Goal: Information Seeking & Learning: Learn about a topic

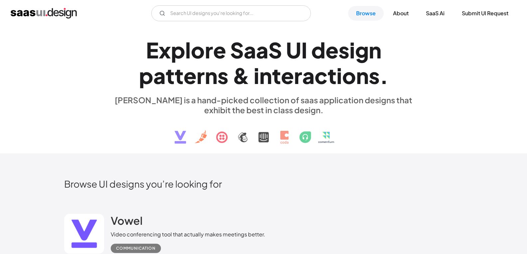
scroll to position [133, 0]
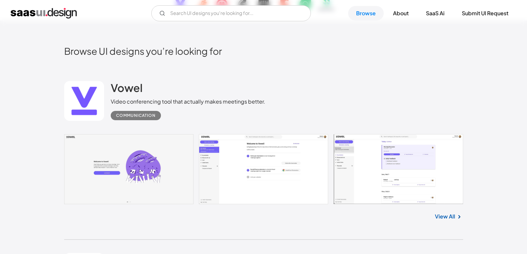
click at [164, 168] on link at bounding box center [263, 169] width 399 height 70
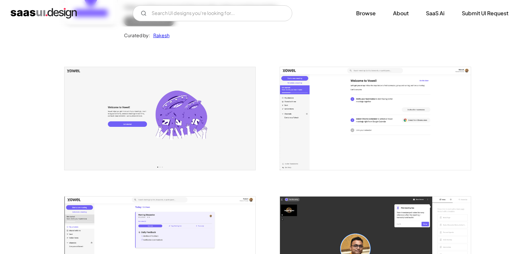
scroll to position [133, 0]
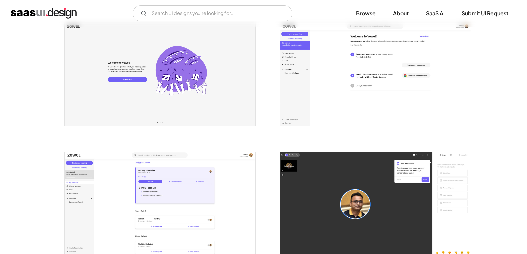
click at [169, 119] on img "open lightbox" at bounding box center [159, 74] width 191 height 103
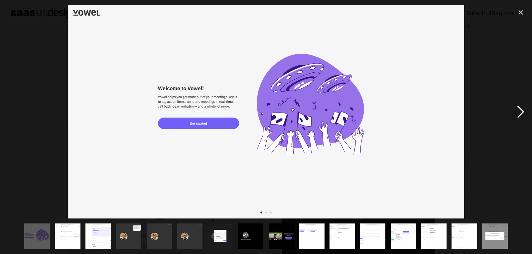
click at [515, 106] on div "next image" at bounding box center [520, 112] width 23 height 214
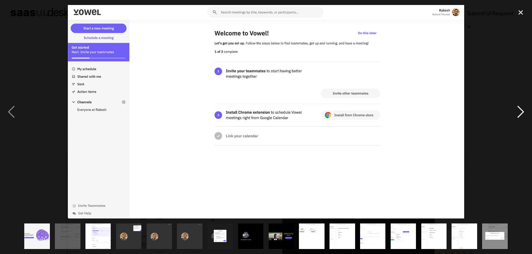
click at [515, 106] on div "next image" at bounding box center [520, 112] width 23 height 214
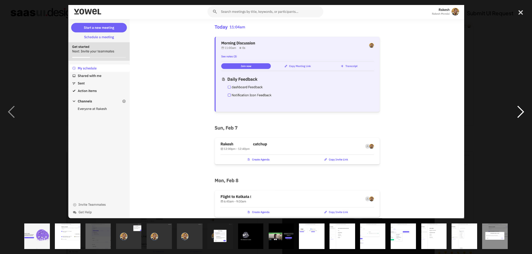
click at [515, 106] on div "next image" at bounding box center [520, 112] width 23 height 214
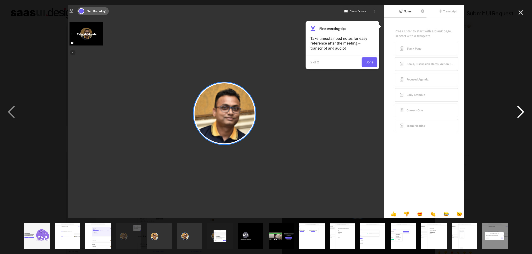
click at [515, 106] on div "next image" at bounding box center [520, 112] width 23 height 214
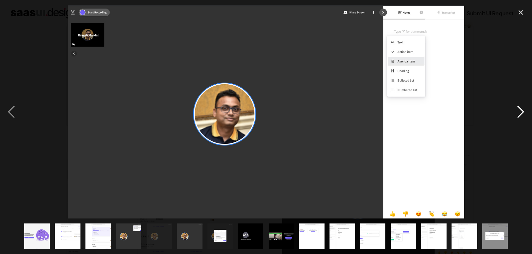
click at [515, 106] on div "next image" at bounding box center [520, 112] width 23 height 214
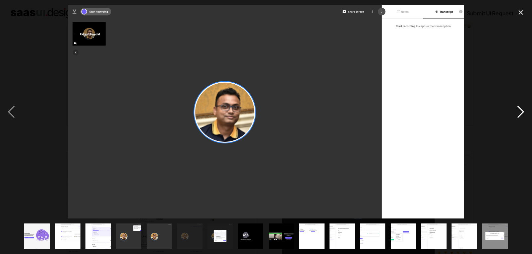
click at [515, 106] on div "next image" at bounding box center [520, 112] width 23 height 214
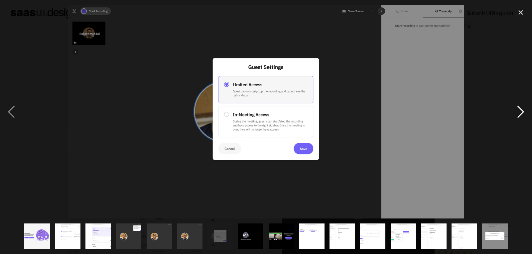
click at [515, 106] on div "next image" at bounding box center [520, 112] width 23 height 214
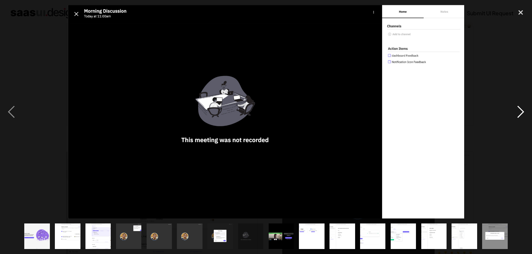
click at [515, 106] on div "next image" at bounding box center [520, 112] width 23 height 214
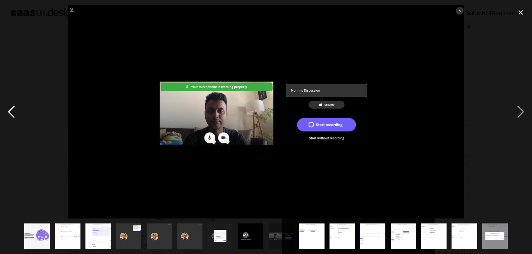
click at [6, 109] on div "previous image" at bounding box center [11, 112] width 23 height 214
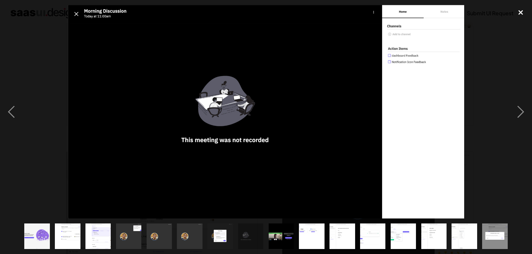
click at [518, 11] on div "close lightbox" at bounding box center [520, 12] width 23 height 15
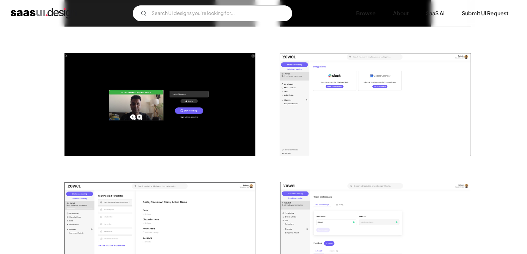
scroll to position [842, 0]
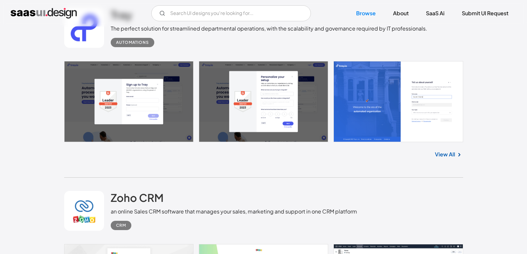
scroll to position [1475, 0]
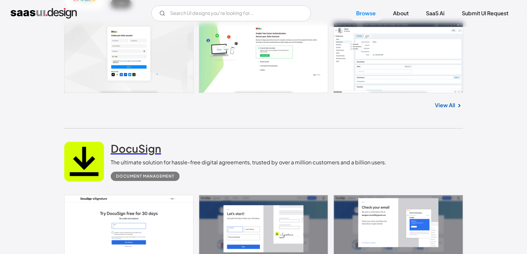
click at [143, 157] on link "DocuSign" at bounding box center [136, 150] width 51 height 17
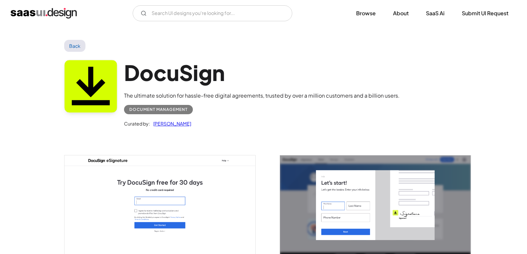
click at [73, 42] on link "Back" at bounding box center [75, 46] width 22 height 12
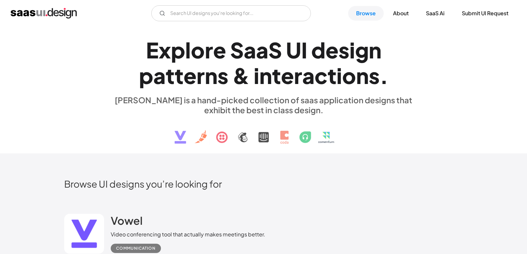
click at [42, 15] on img "home" at bounding box center [44, 13] width 66 height 11
click at [397, 17] on link "About" at bounding box center [401, 13] width 32 height 15
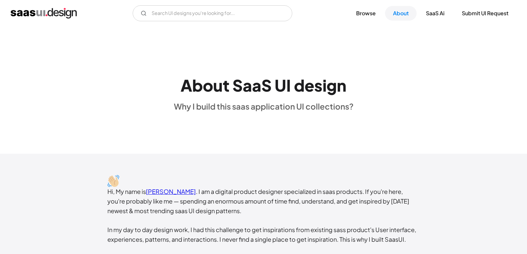
scroll to position [88, 0]
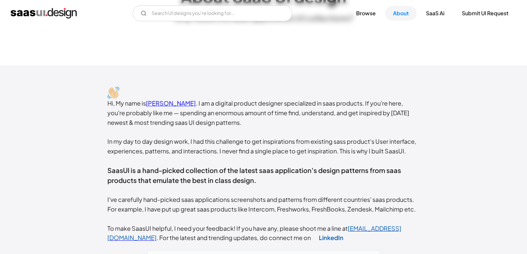
click at [171, 104] on link "[PERSON_NAME]" at bounding box center [171, 103] width 50 height 8
